Goal: Task Accomplishment & Management: Manage account settings

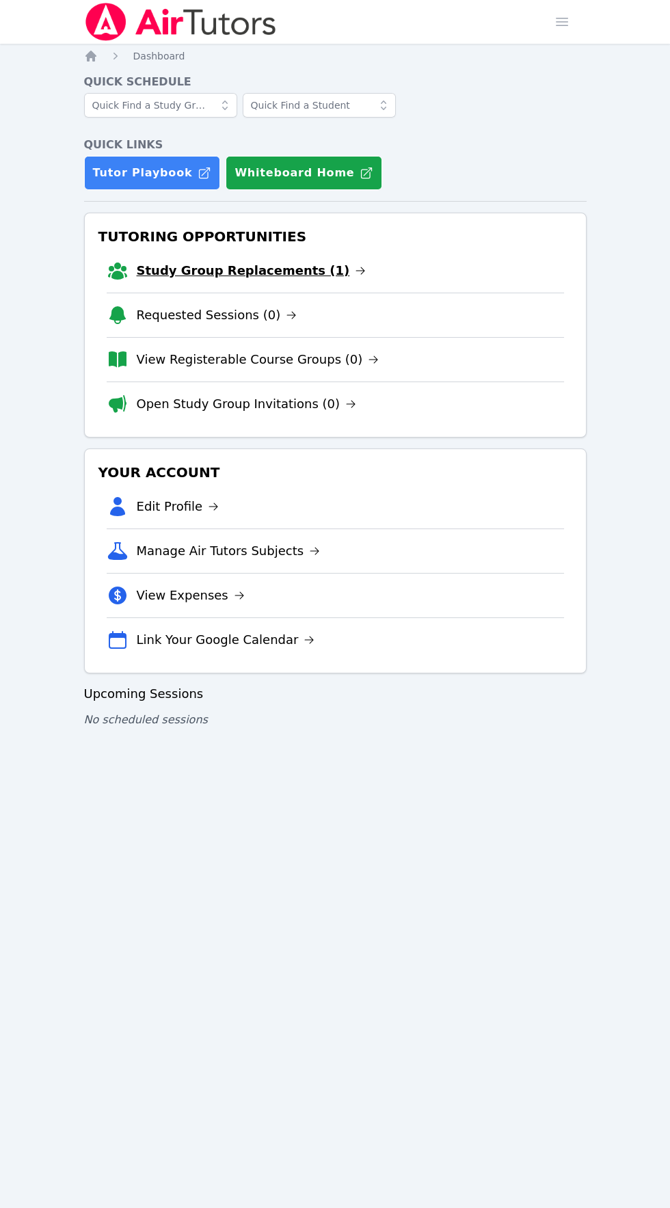
click at [202, 278] on link "Study Group Replacements (1)" at bounding box center [252, 270] width 230 height 19
